Goal: Information Seeking & Learning: Learn about a topic

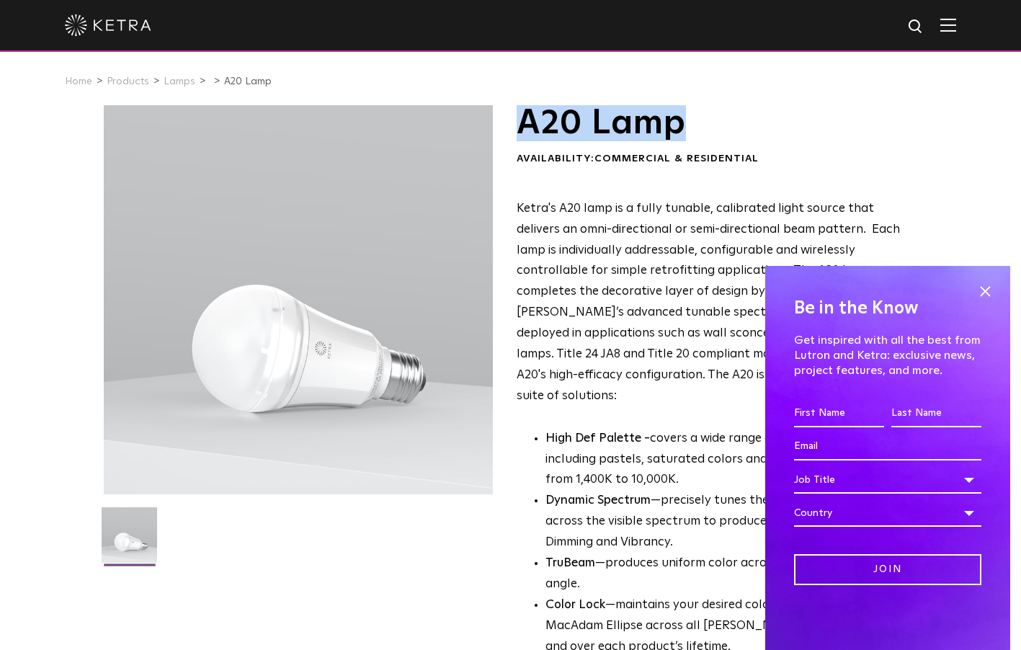
drag, startPoint x: 0, startPoint y: 0, endPoint x: 521, endPoint y: 124, distance: 535.4
click at [521, 124] on h1 "A20 Lamp" at bounding box center [715, 123] width 397 height 36
copy h1 "A20 Lamp"
click at [576, 251] on span "Ketra's A20 lamp is a fully tunable, calibrated light source that delivers an o…" at bounding box center [714, 302] width 395 height 200
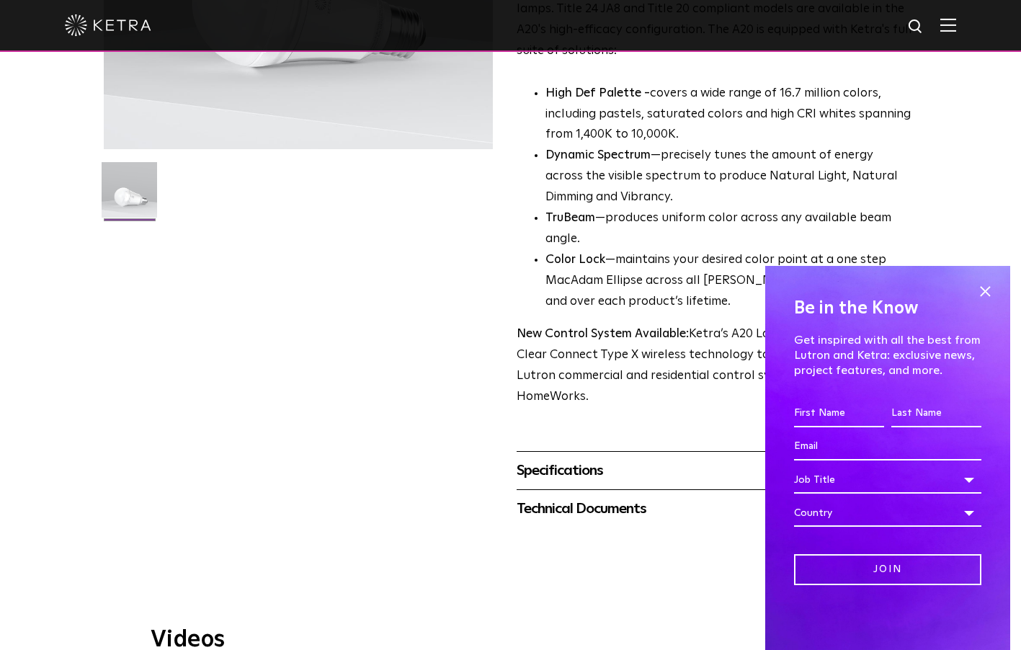
scroll to position [353, 0]
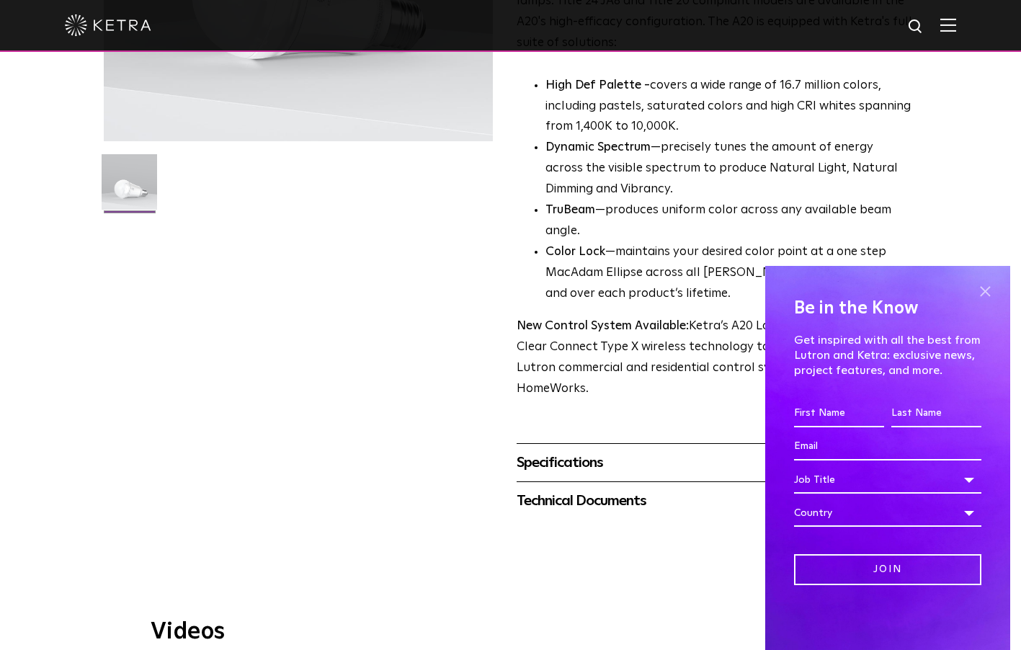
click at [988, 295] on span at bounding box center [985, 291] width 22 height 22
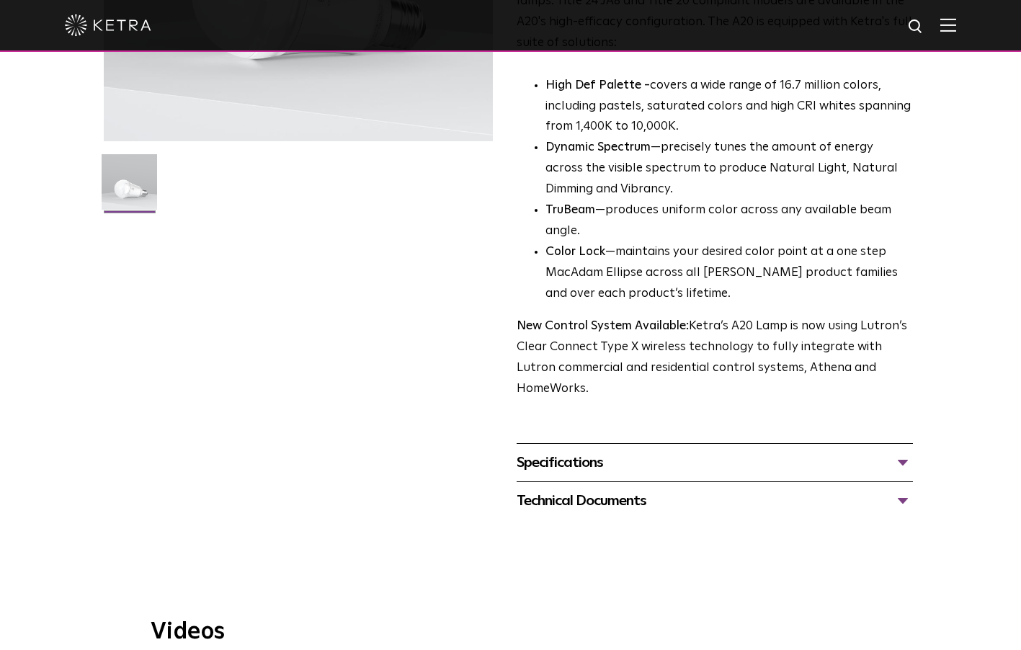
click at [906, 451] on div "Specifications" at bounding box center [715, 462] width 397 height 23
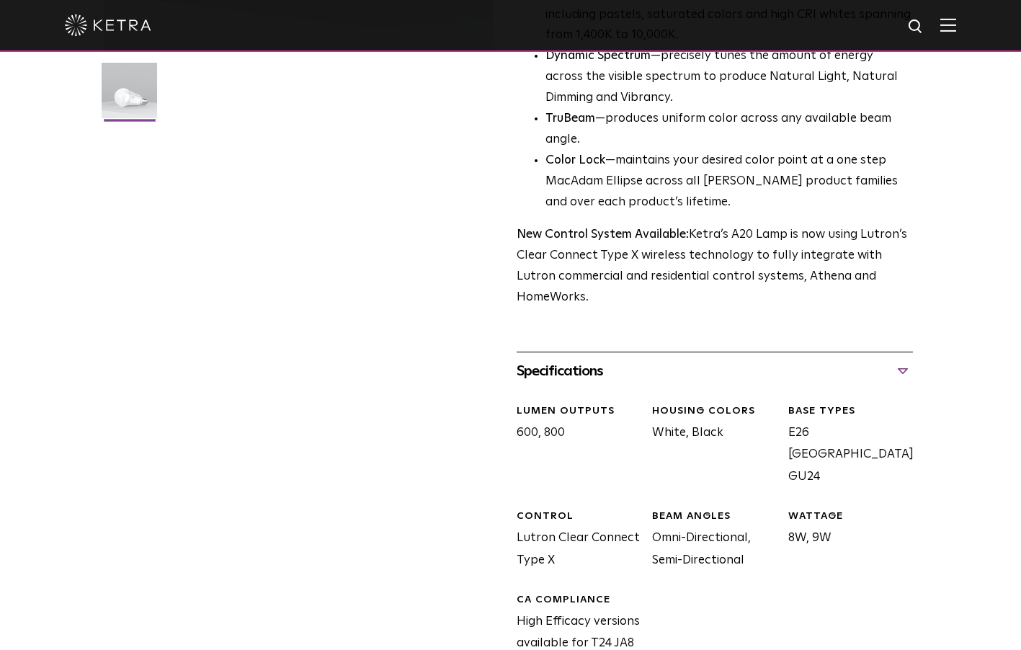
scroll to position [446, 0]
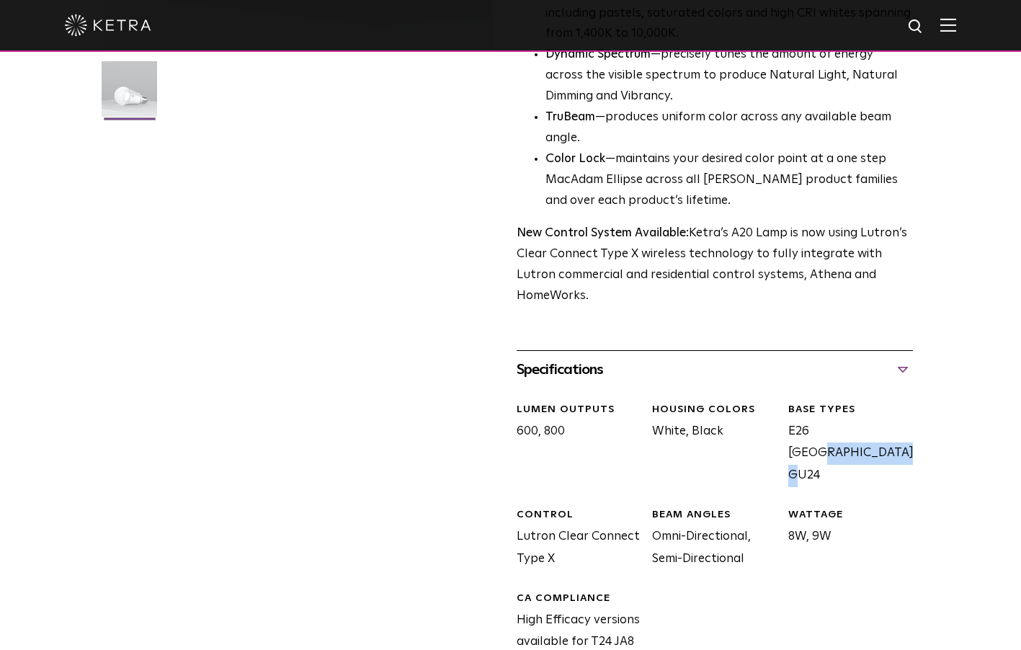
drag, startPoint x: 880, startPoint y: 372, endPoint x: 787, endPoint y: 370, distance: 93.0
click at [787, 403] on div "BASE TYPES E26 Edison Base, GU24" at bounding box center [845, 445] width 136 height 84
copy div "E26 Edison Base"
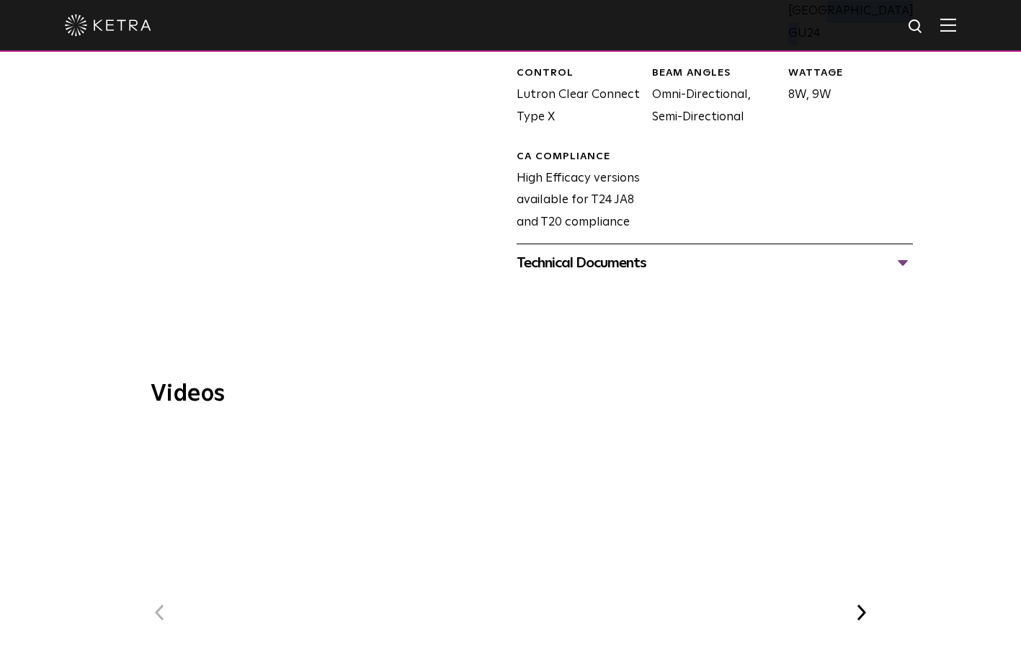
scroll to position [890, 0]
click at [903, 249] on div "Technical Documents" at bounding box center [715, 260] width 397 height 23
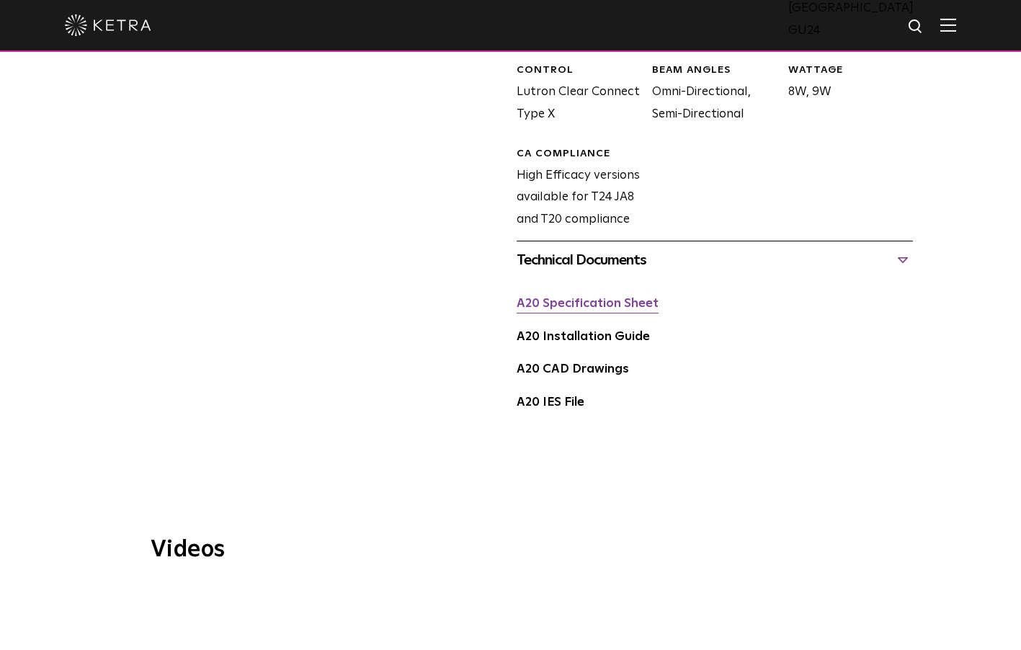
click at [559, 298] on link "A20 Specification Sheet" at bounding box center [588, 304] width 142 height 12
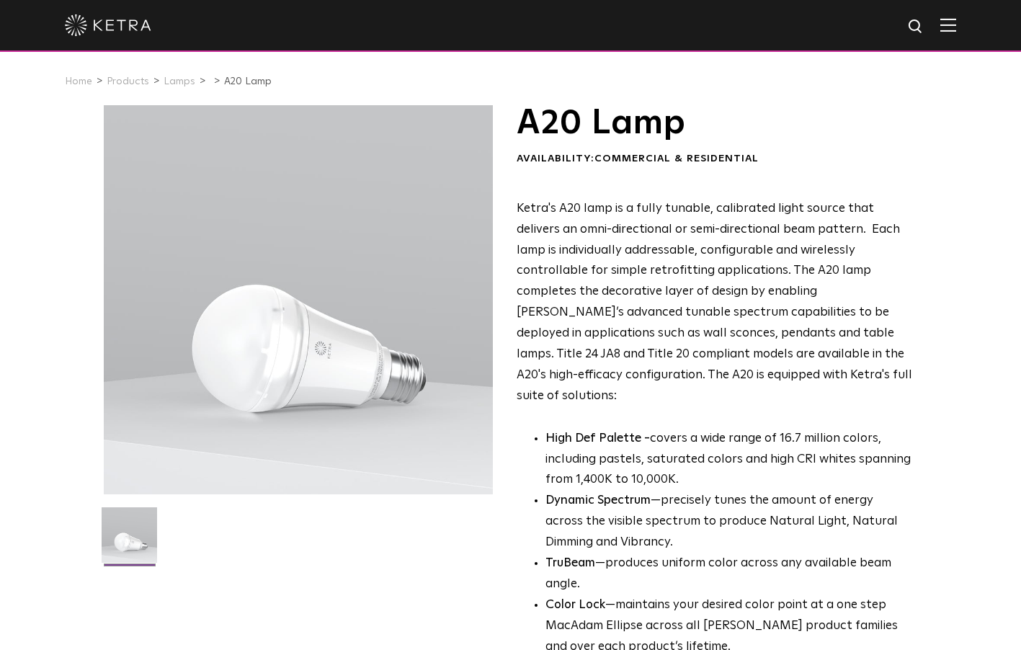
scroll to position [0, 0]
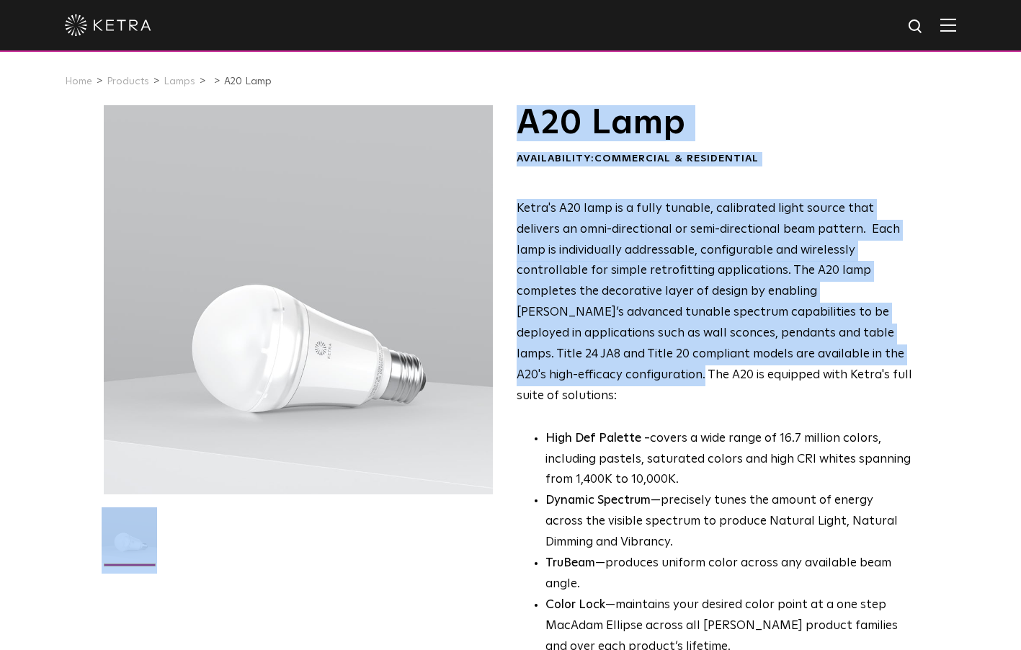
drag, startPoint x: 253, startPoint y: 342, endPoint x: 767, endPoint y: 331, distance: 514.5
